Goal: Task Accomplishment & Management: Manage account settings

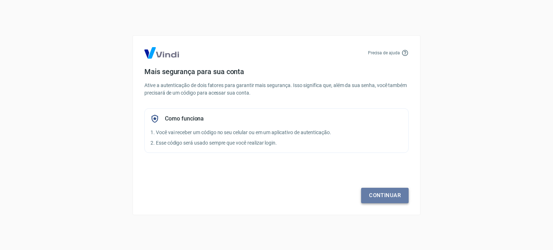
click at [367, 195] on link "Continuar" at bounding box center [385, 195] width 48 height 15
